Goal: Information Seeking & Learning: Understand process/instructions

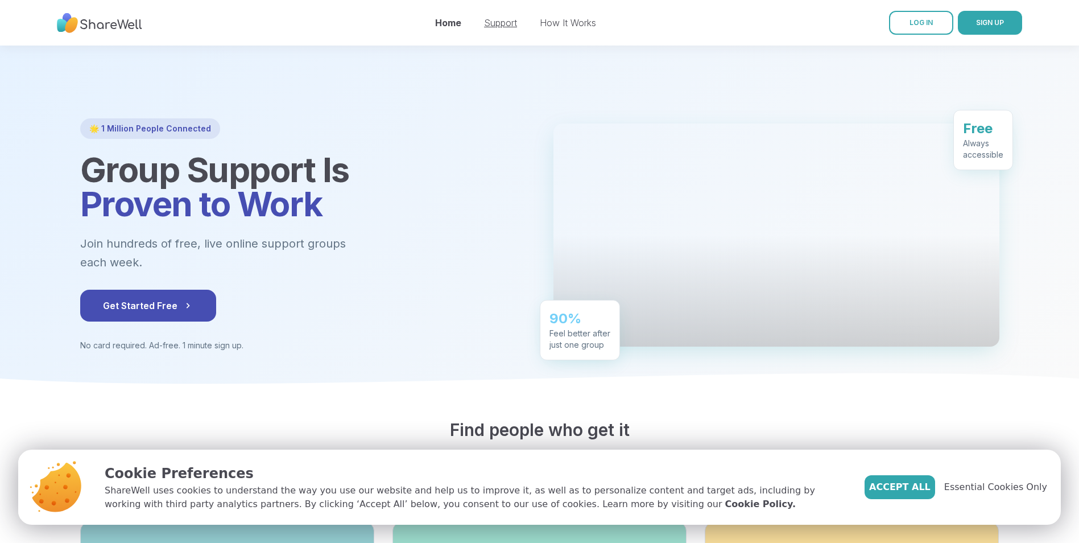
click at [503, 26] on link "Support" at bounding box center [500, 22] width 33 height 11
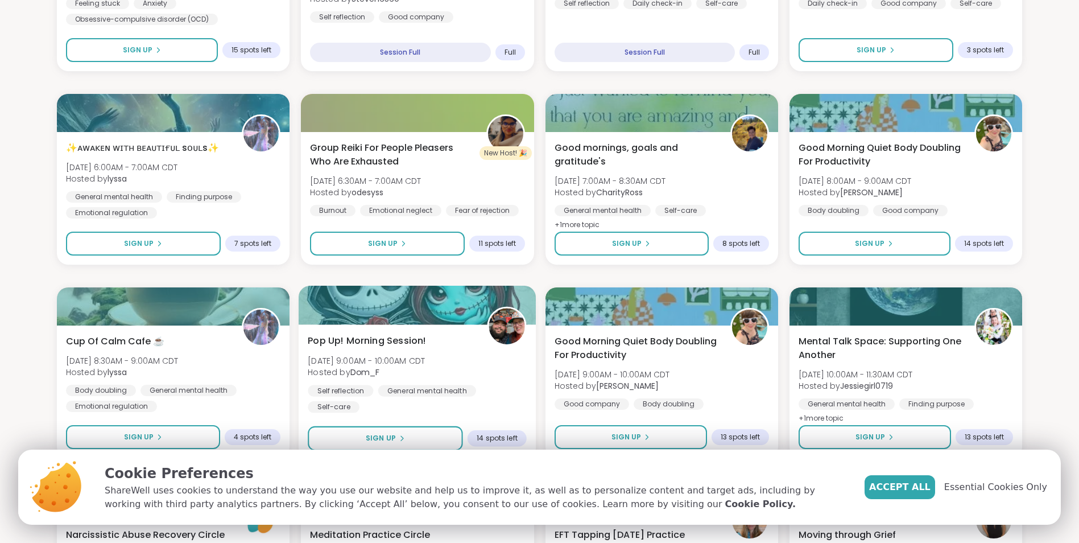
scroll to position [1237, 0]
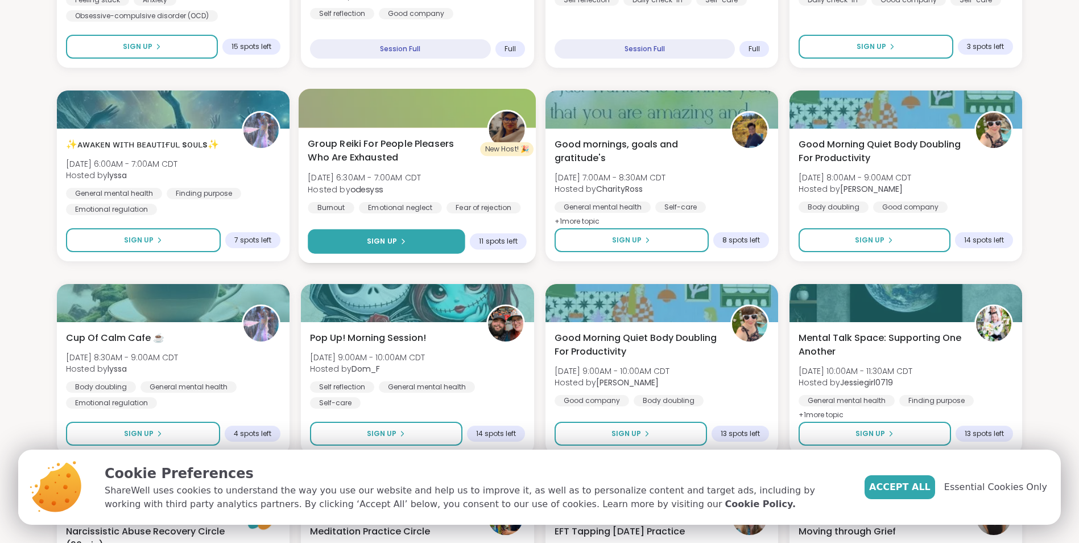
click at [404, 240] on icon at bounding box center [402, 241] width 7 height 7
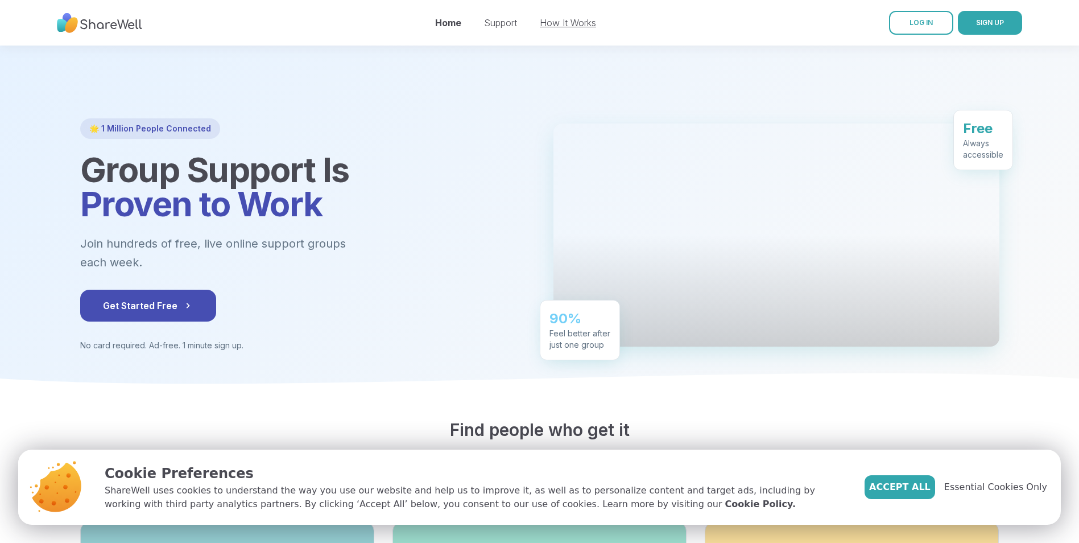
click at [572, 23] on link "How It Works" at bounding box center [568, 22] width 56 height 11
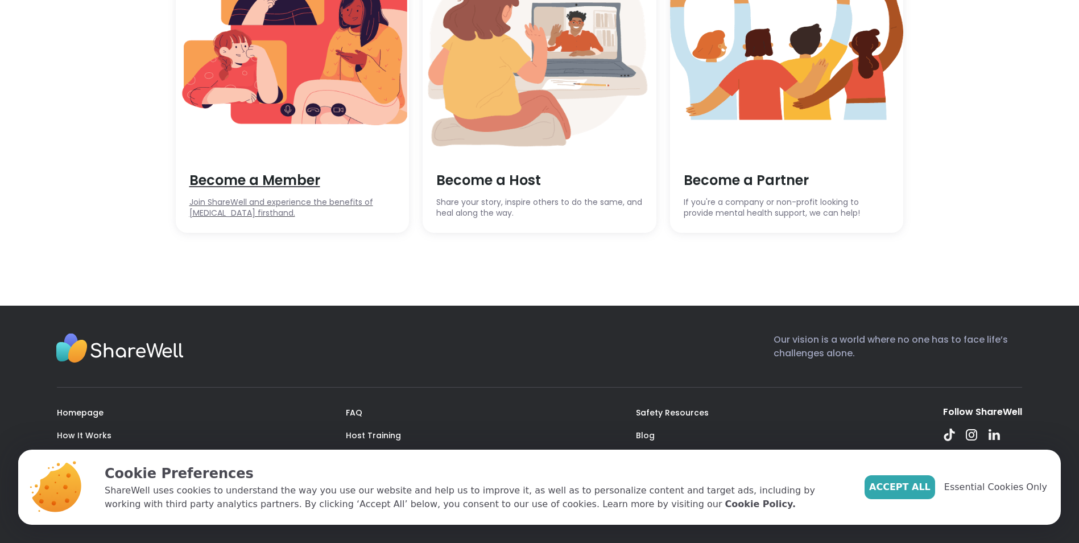
scroll to position [3185, 0]
click at [249, 190] on span "Become a Member" at bounding box center [292, 180] width 206 height 19
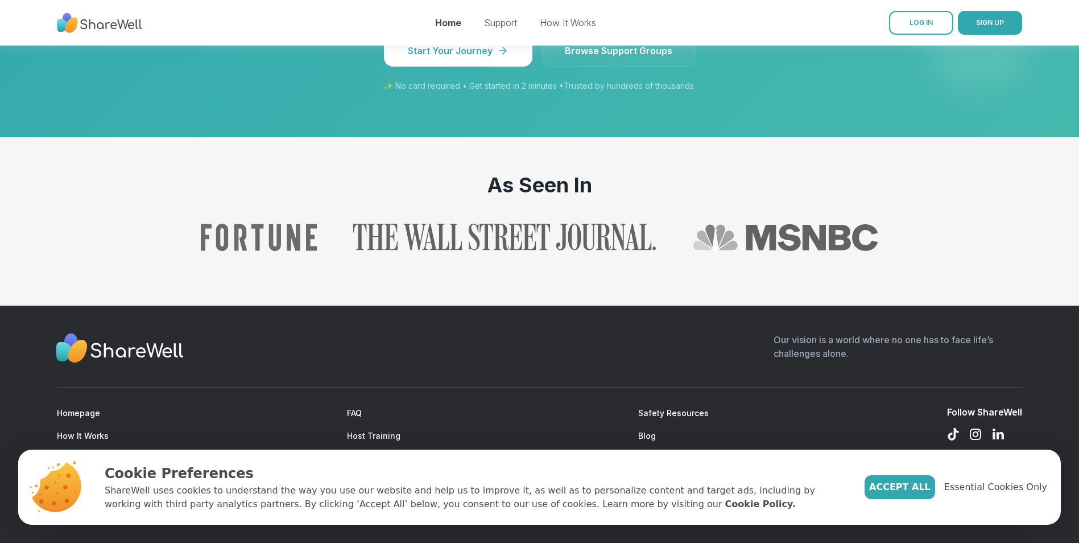
scroll to position [1154, 0]
click at [91, 435] on link "How It Works" at bounding box center [83, 436] width 52 height 10
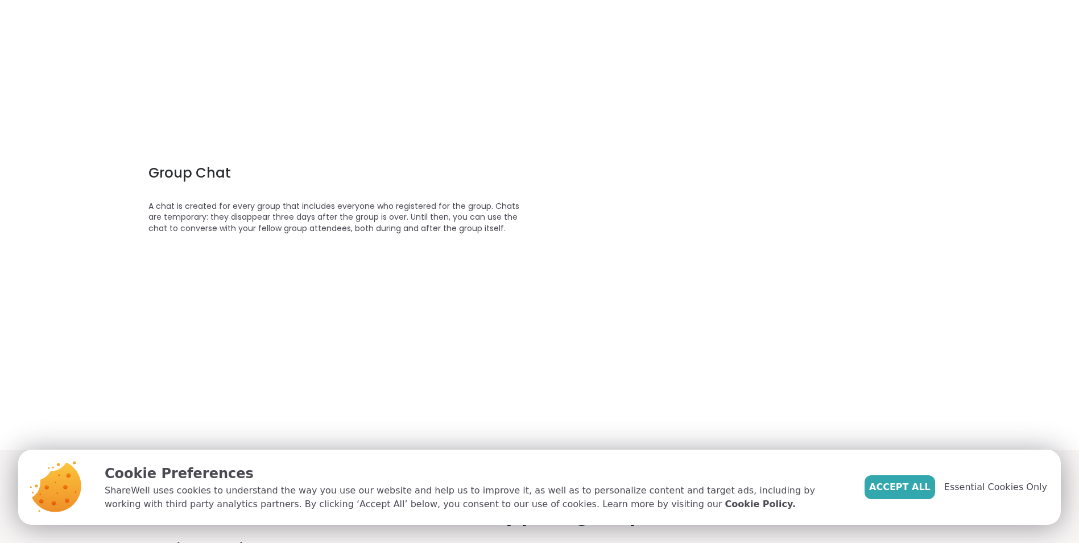
scroll to position [1081, 0]
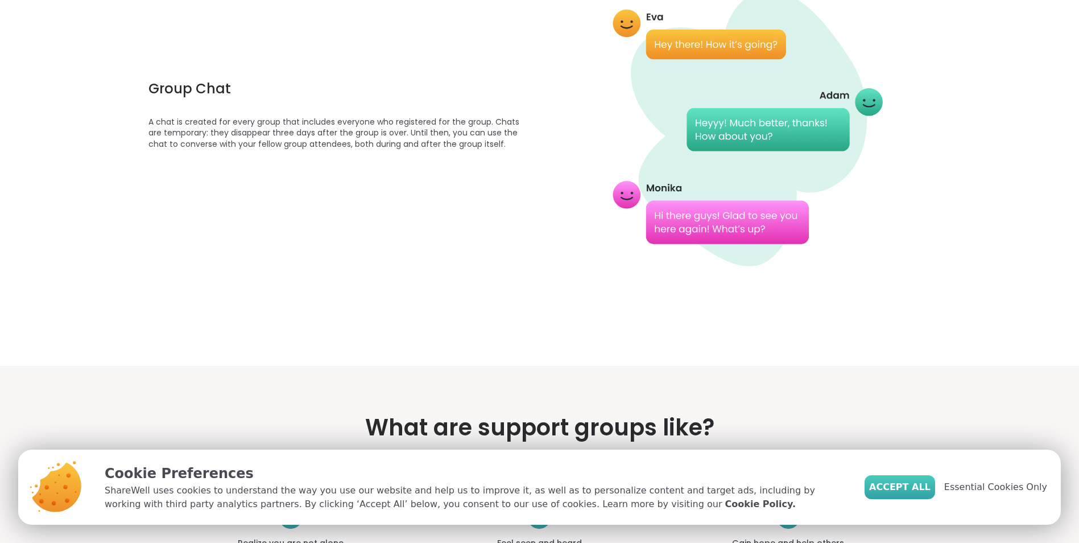
click at [921, 488] on span "Accept All" at bounding box center [899, 487] width 61 height 14
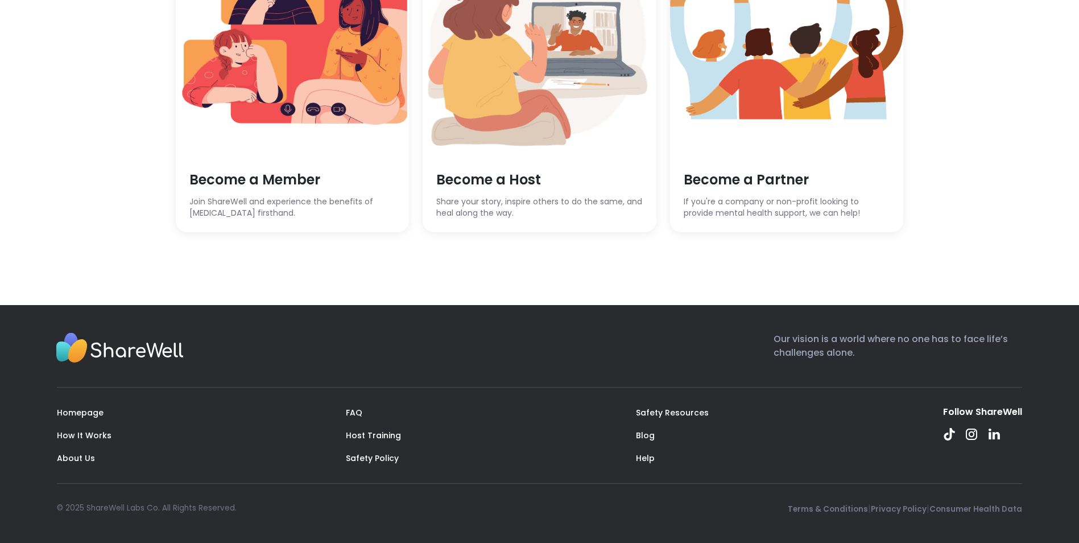
scroll to position [3268, 0]
click at [355, 412] on link "FAQ" at bounding box center [354, 412] width 16 height 11
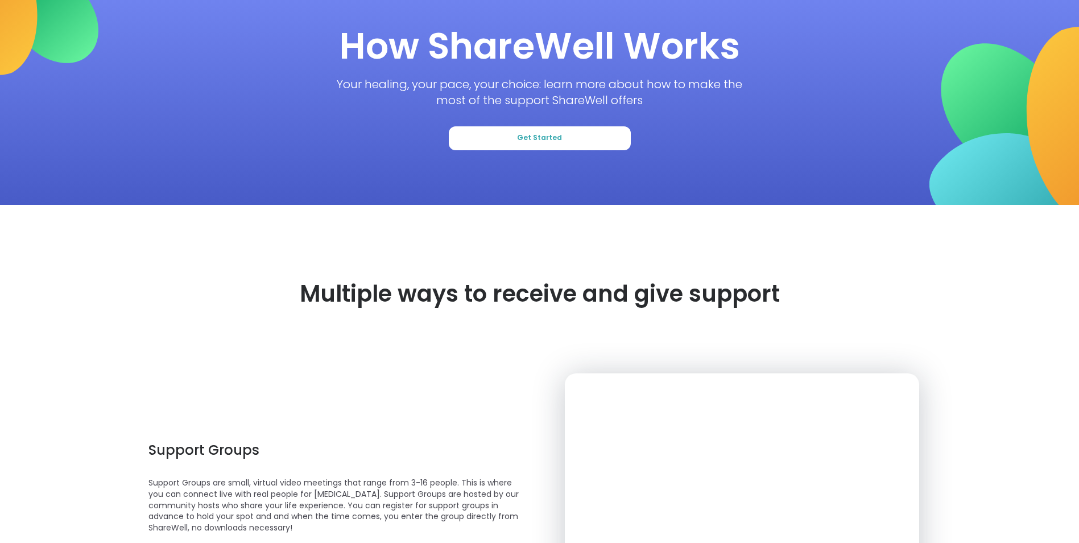
scroll to position [0, 0]
